Goal: Transaction & Acquisition: Purchase product/service

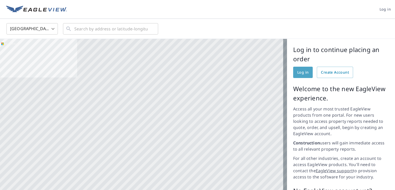
click at [297, 71] on span "Log in" at bounding box center [302, 72] width 11 height 6
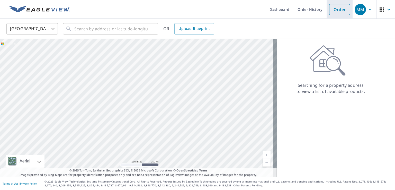
click at [330, 12] on link "Order" at bounding box center [339, 9] width 21 height 11
click at [336, 10] on link "Order" at bounding box center [339, 9] width 21 height 11
click at [331, 11] on link "Order" at bounding box center [339, 9] width 21 height 11
click at [363, 9] on span "MM" at bounding box center [365, 9] width 20 height 12
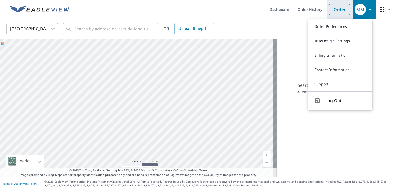
click at [335, 10] on link "Order" at bounding box center [339, 9] width 21 height 11
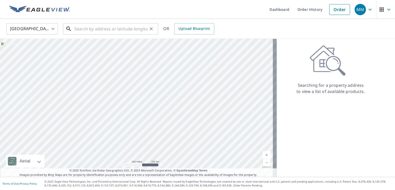
click at [103, 30] on input "text" at bounding box center [110, 29] width 73 height 14
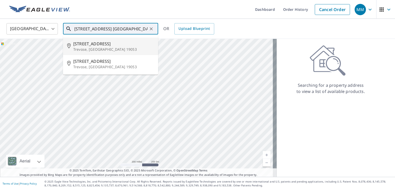
click at [93, 47] on p "Trevose, [GEOGRAPHIC_DATA] 19053" at bounding box center [113, 49] width 81 height 5
type input "[STREET_ADDRESS]"
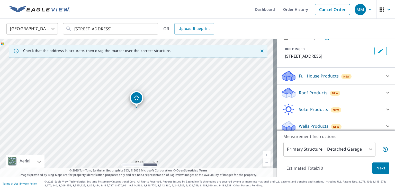
scroll to position [28, 0]
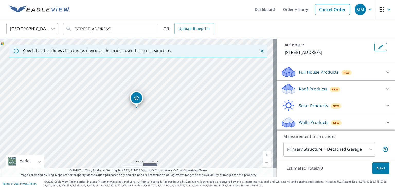
click at [385, 87] on icon at bounding box center [388, 89] width 6 height 6
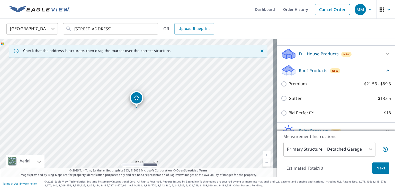
scroll to position [48, 0]
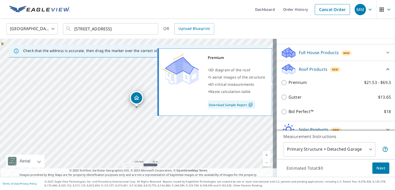
click at [281, 83] on input "Premium $21.53 - $69.3" at bounding box center [285, 82] width 8 height 6
checkbox input "true"
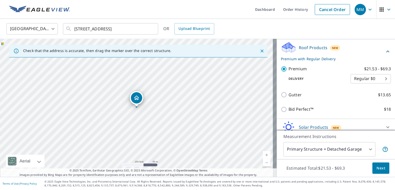
scroll to position [64, 0]
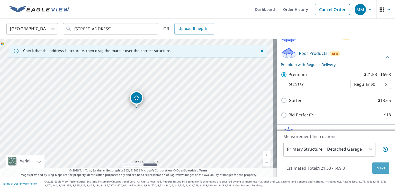
click at [379, 167] on span "Next" at bounding box center [380, 168] width 9 height 6
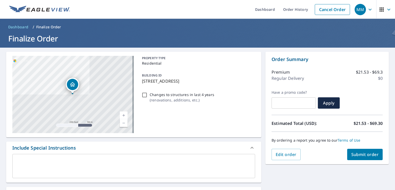
click at [353, 152] on span "Submit order" at bounding box center [365, 154] width 28 height 6
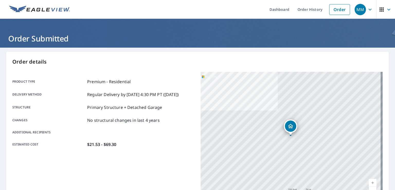
click at [362, 8] on span "MM" at bounding box center [365, 9] width 20 height 12
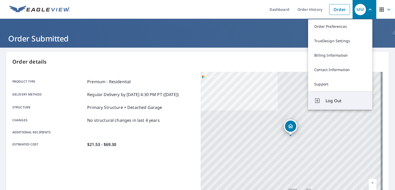
click at [334, 99] on span "Log Out" at bounding box center [345, 100] width 41 height 6
